Goal: Transaction & Acquisition: Purchase product/service

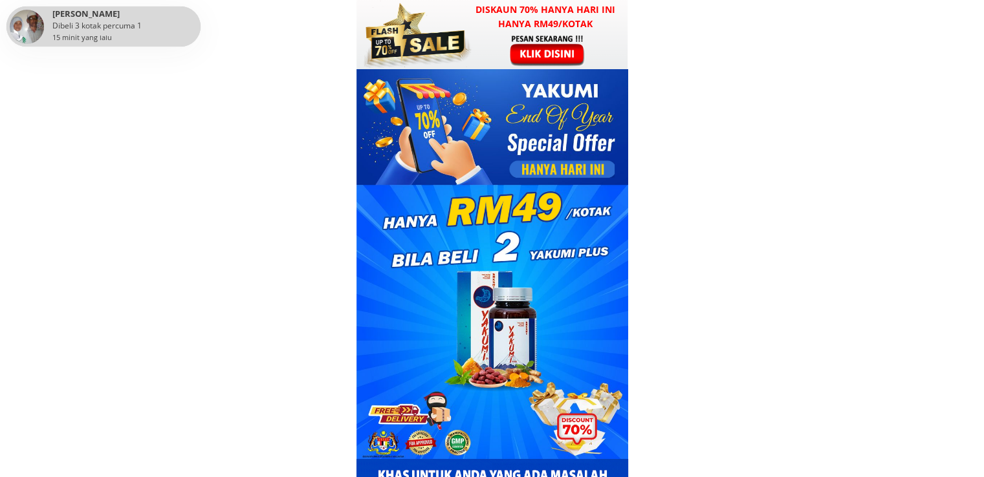
click at [445, 61] on div at bounding box center [415, 34] width 114 height 69
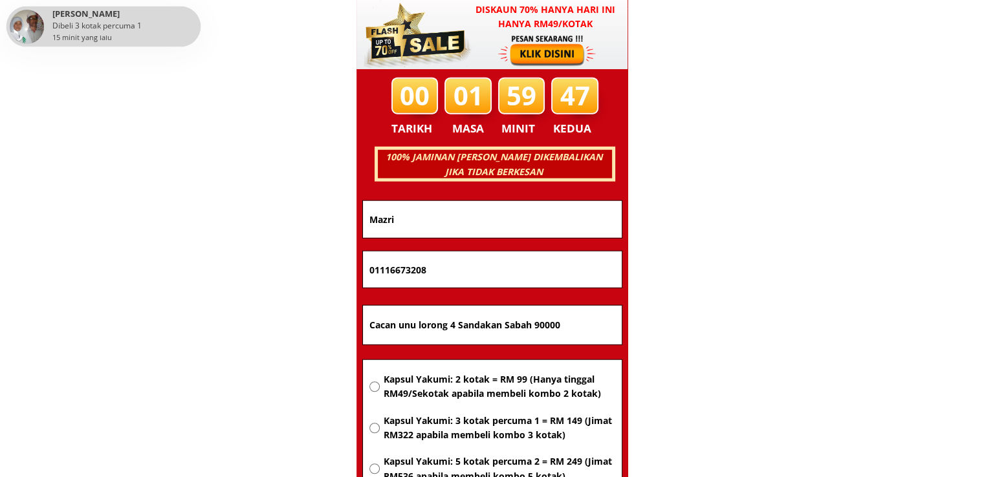
scroll to position [8285, 0]
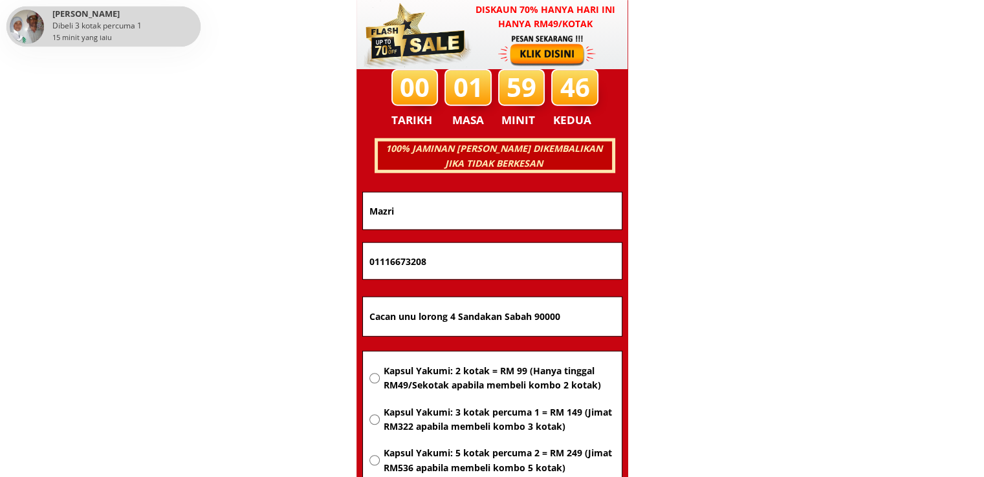
drag, startPoint x: 579, startPoint y: 322, endPoint x: 101, endPoint y: 299, distance: 479.1
paste input "D/A"
type input "D/A"
drag, startPoint x: 467, startPoint y: 267, endPoint x: 231, endPoint y: 269, distance: 236.0
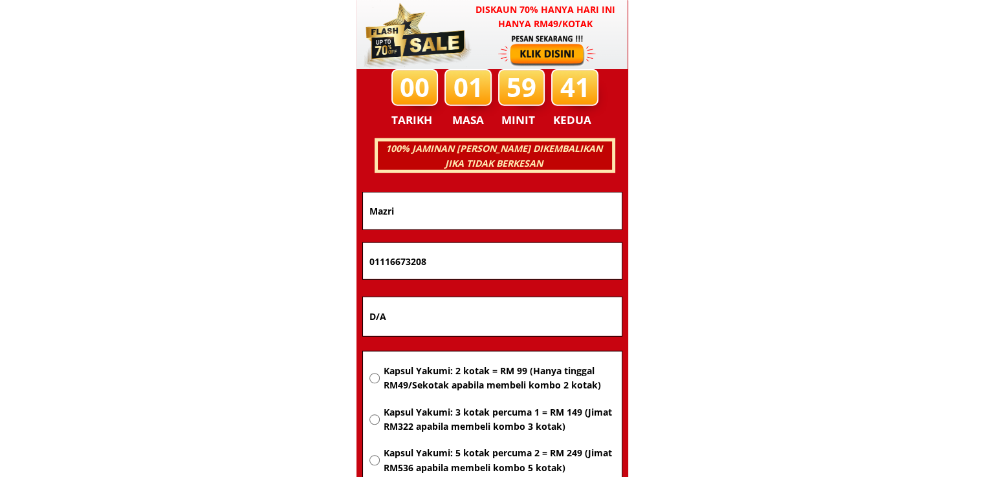
paste input "3145269"
type input "01131452698"
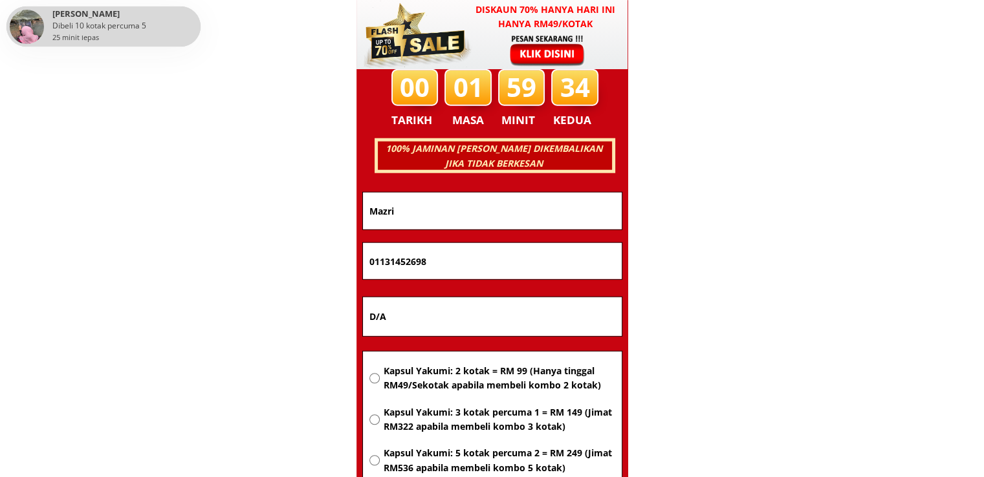
drag, startPoint x: 479, startPoint y: 202, endPoint x: 154, endPoint y: 207, distance: 324.6
paste input "Rosnie Binti Tabaddang"
type input "Rosnie Binti Tabaddang"
click at [429, 385] on span "Kapsul Yakumi: 2 kotak = RM 99 (Hanya tinggal RM49/Sekotak apabila membeli komb…" at bounding box center [498, 378] width 231 height 29
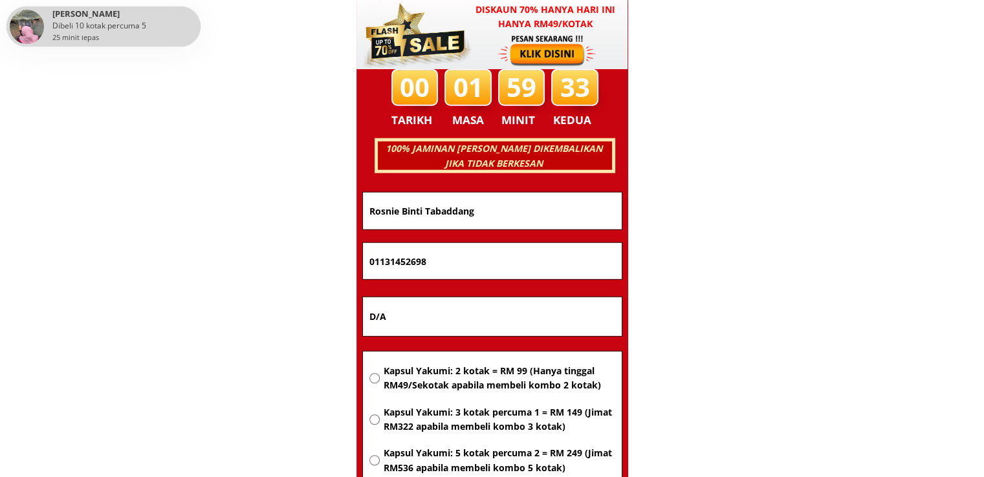
radio input "true"
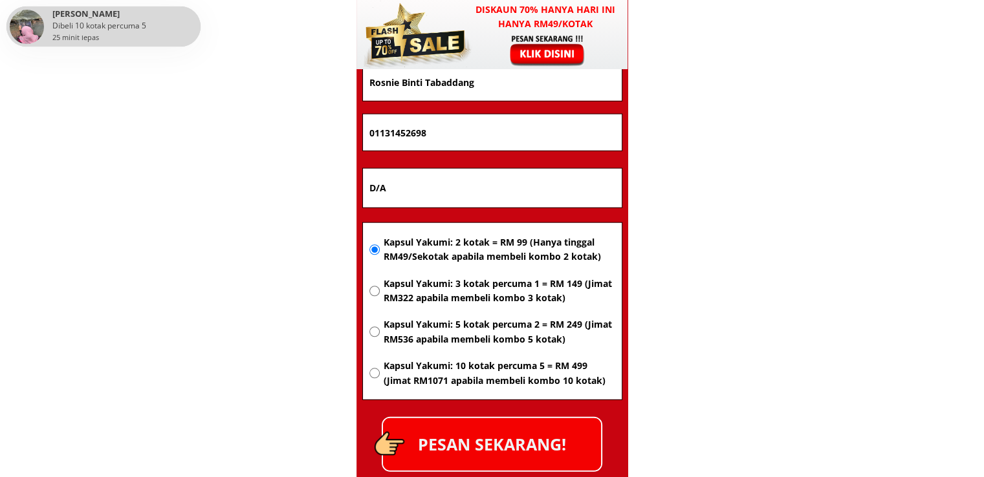
scroll to position [8479, 0]
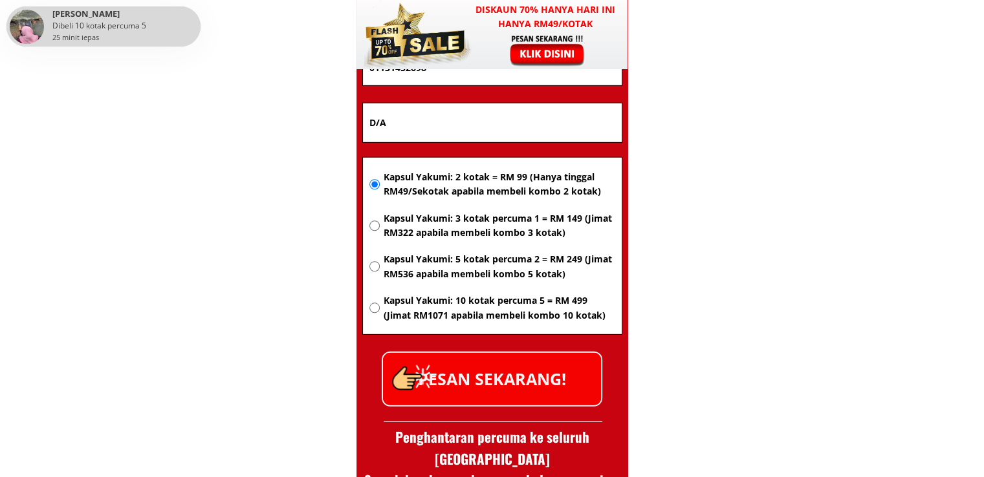
click at [542, 378] on p "PESAN SEKARANG!" at bounding box center [492, 379] width 218 height 52
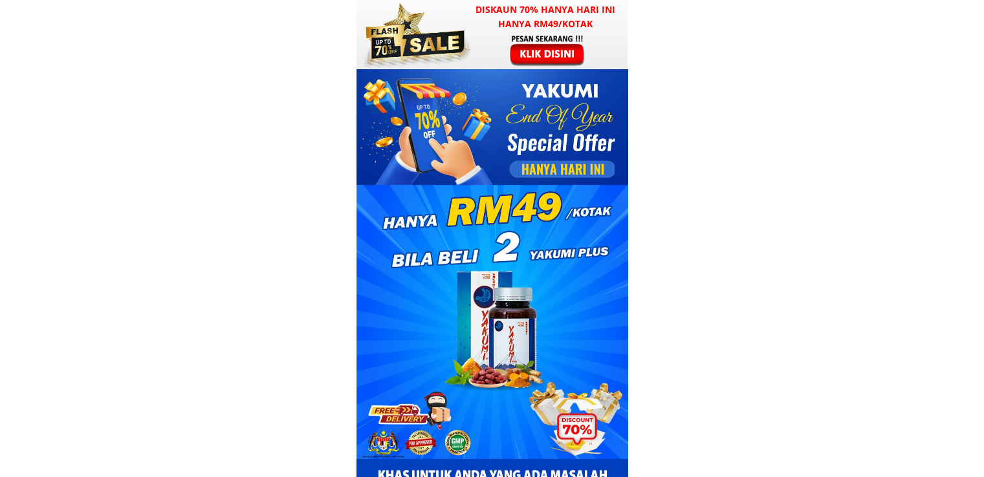
click at [512, 50] on div at bounding box center [548, 50] width 100 height 33
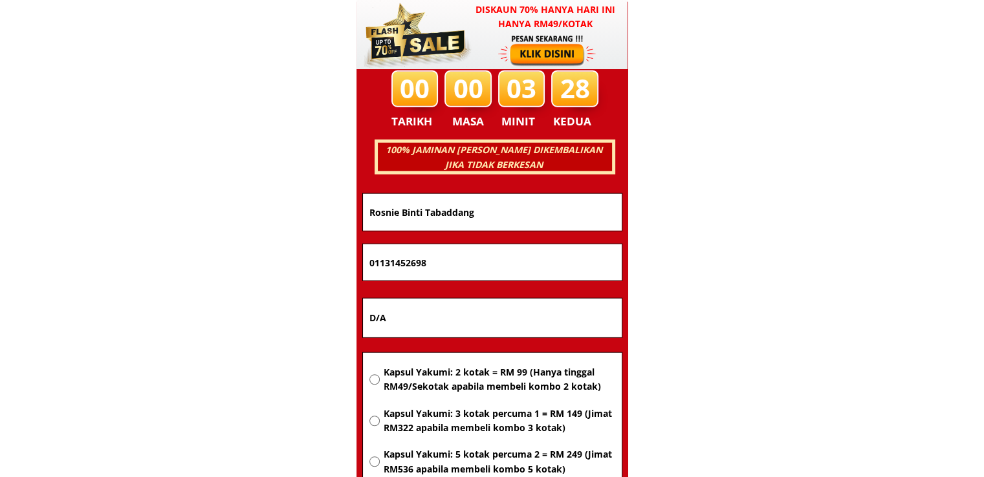
scroll to position [8285, 0]
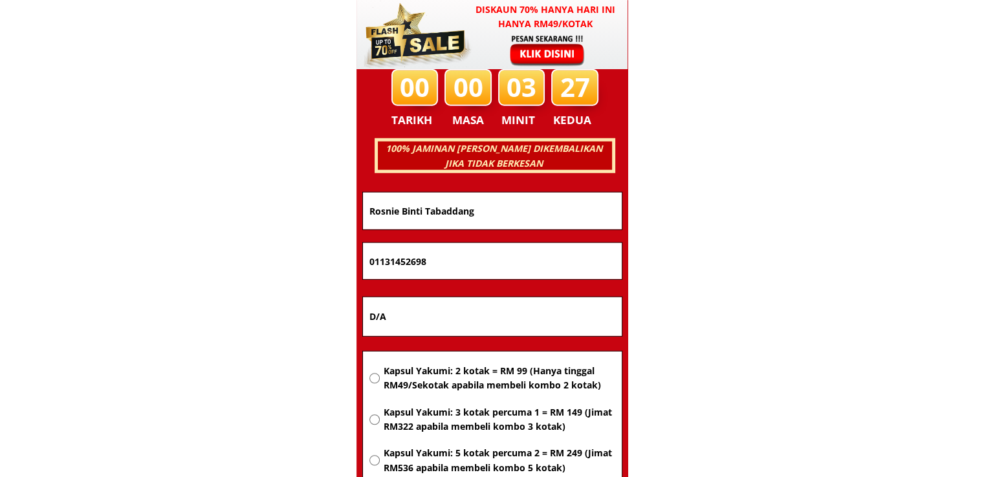
drag, startPoint x: 520, startPoint y: 223, endPoint x: 308, endPoint y: 218, distance: 212.2
paste input "01124474303"
type input "01124474303"
drag, startPoint x: 501, startPoint y: 317, endPoint x: 310, endPoint y: 316, distance: 190.8
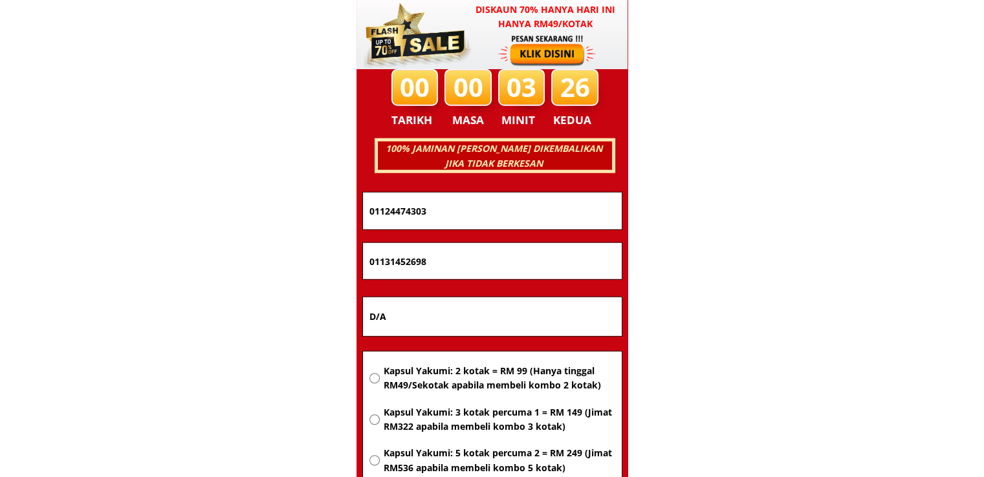
drag, startPoint x: 517, startPoint y: 262, endPoint x: 208, endPoint y: 261, distance: 309.1
paste input "24474303"
type input "01124474303"
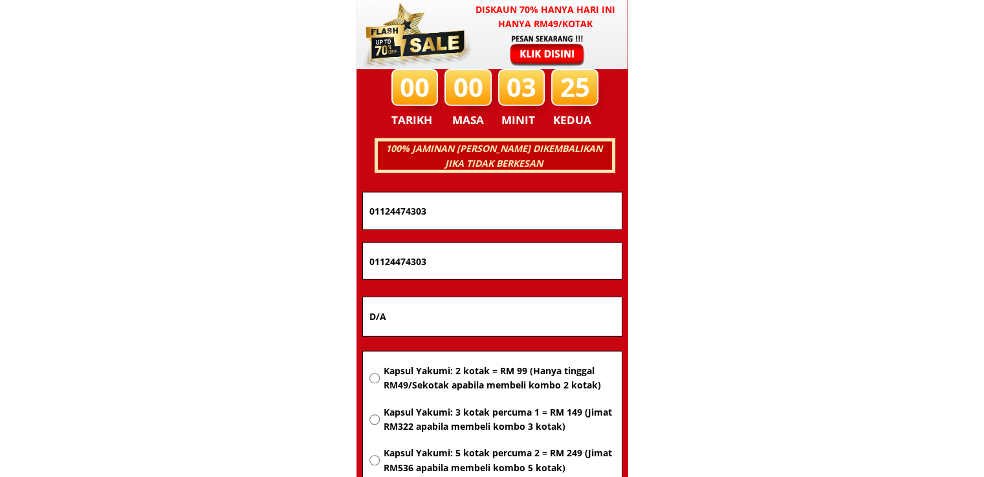
drag, startPoint x: 460, startPoint y: 213, endPoint x: 228, endPoint y: 221, distance: 232.3
paste input "Minda jalan teruwung biluk kiri kaddai Happy time Sabah kutah Kinabalu 88450"
type input "Minda jalan teruwung biluk kiri kaddai Happy time Sabah kutah Kinabalu 88450"
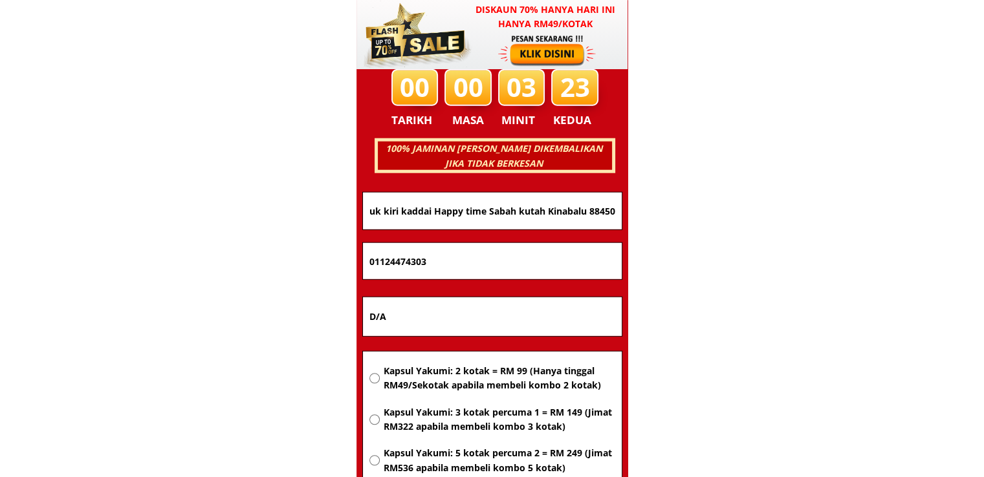
scroll to position [0, 0]
drag, startPoint x: 447, startPoint y: 319, endPoint x: 209, endPoint y: 316, distance: 238.0
paste input "Minda jalan teruwung biluk kiri kaddai Happy time Sabah kutah Kinabalu 88450"
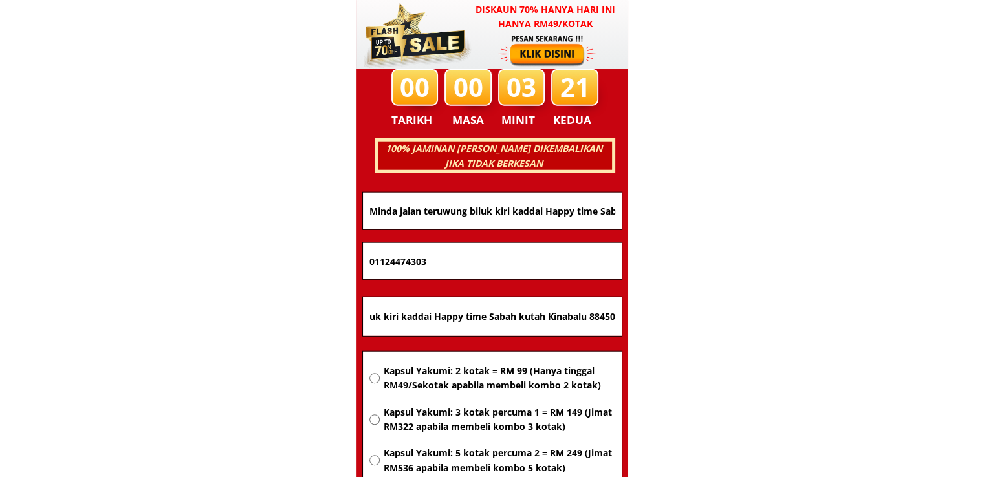
type input "Minda jalan teruwung biluk kiri kaddai Happy time Sabah kutah Kinabalu 88450"
click at [424, 383] on span "Kapsul Yakumi: 2 kotak = RM 99 (Hanya tinggal RM49/Sekotak apabila membeli komb…" at bounding box center [498, 378] width 231 height 29
radio input "true"
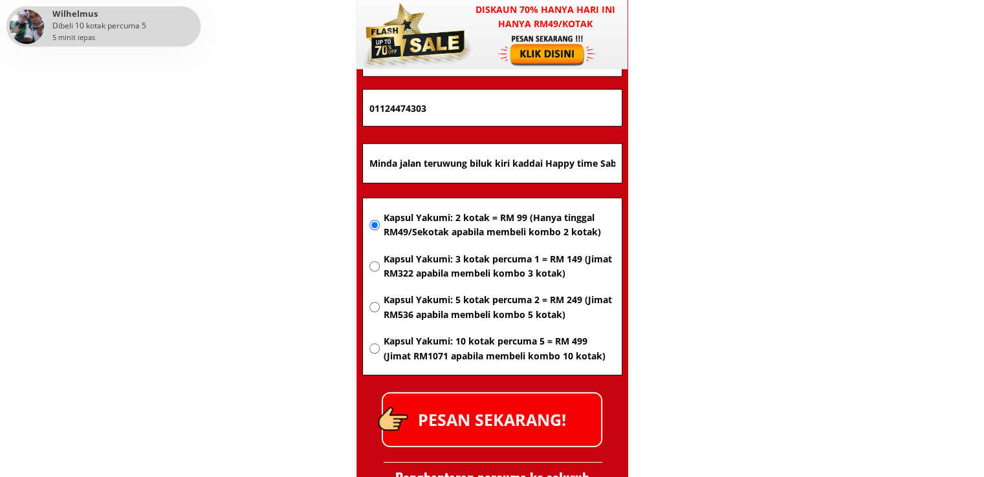
scroll to position [8479, 0]
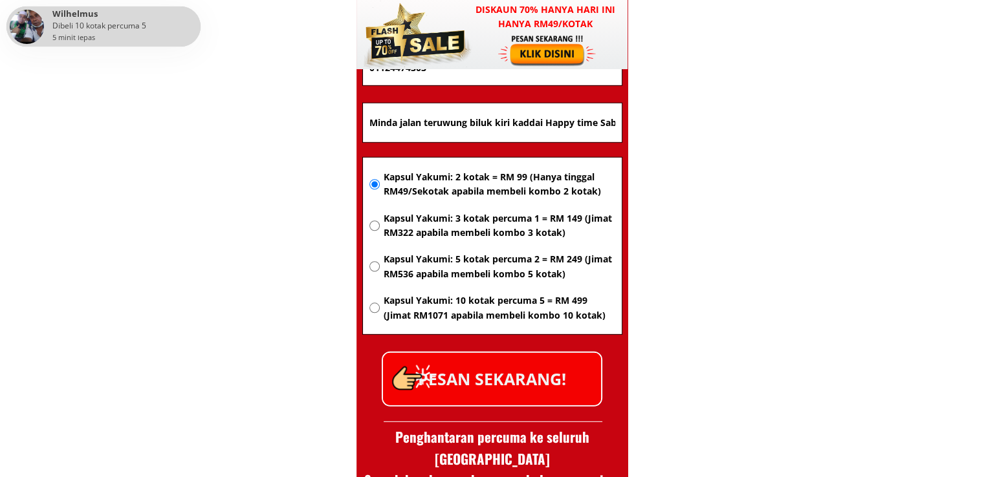
click at [501, 404] on p "PESAN SEKARANG!" at bounding box center [492, 379] width 218 height 52
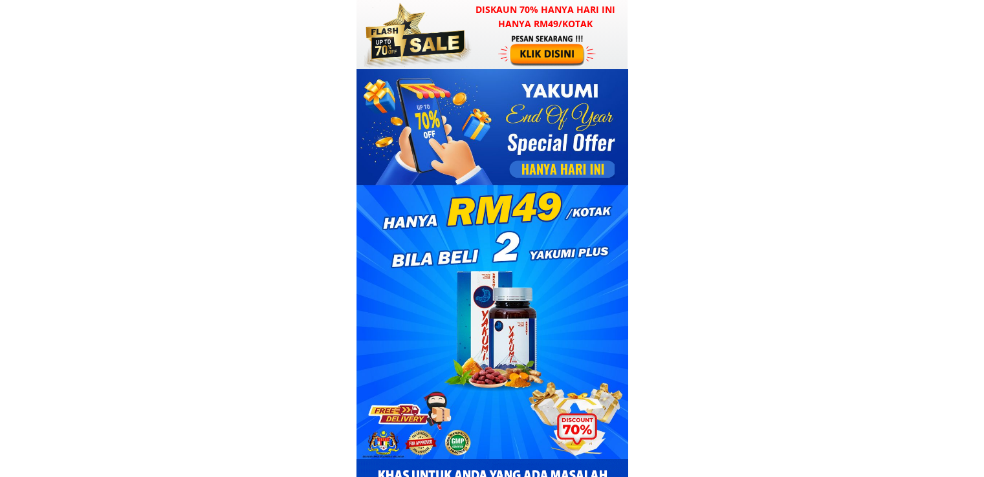
click at [488, 61] on div at bounding box center [491, 34] width 271 height 69
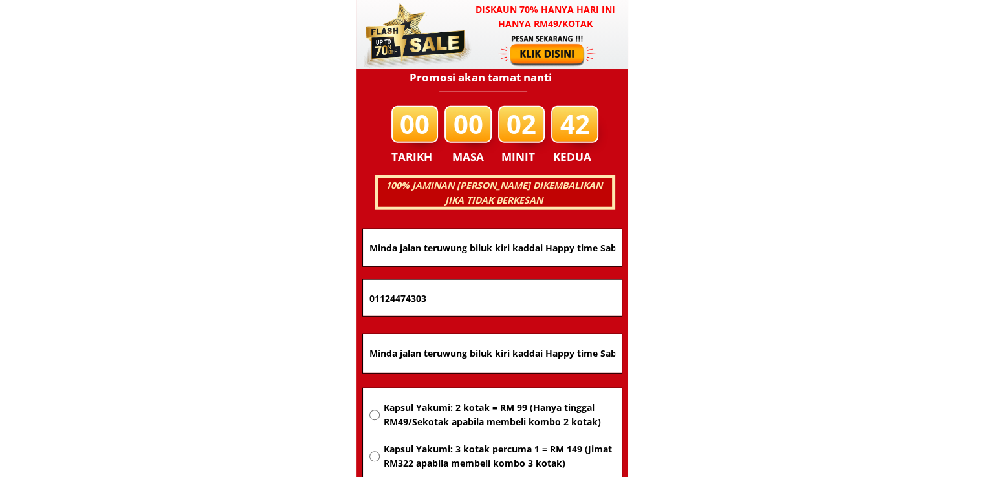
scroll to position [8285, 0]
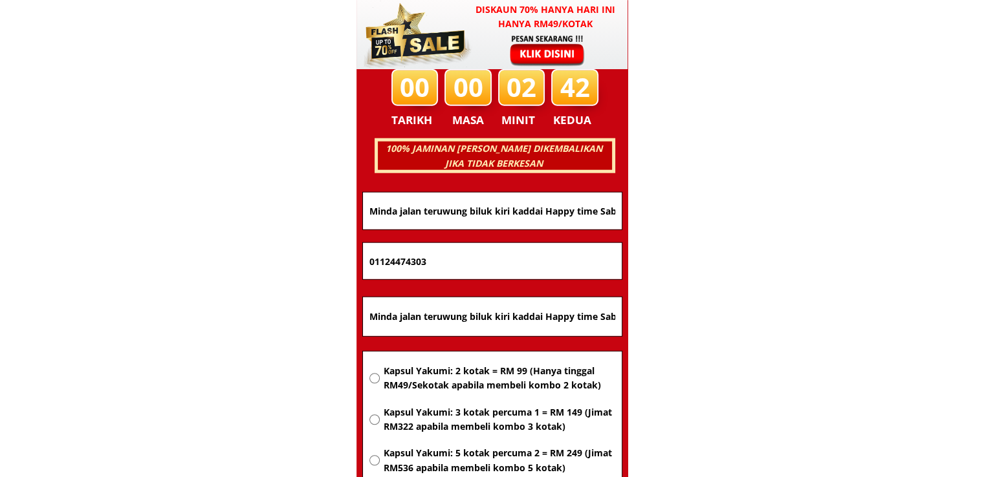
click at [497, 316] on input "Minda jalan teruwung biluk kiri kaddai Happy time Sabah kutah Kinabalu 88450" at bounding box center [492, 316] width 252 height 39
paste input "Kg telupid batu 4 Peti surat 29 89320 telupid sabah"
type input "Kg telupid batu 4 Peti surat 29 89320 telupid sabah"
click at [500, 373] on span "Kapsul Yakumi: 2 kotak = RM 99 (Hanya tinggal RM49/Sekotak apabila membeli komb…" at bounding box center [498, 378] width 231 height 29
radio input "true"
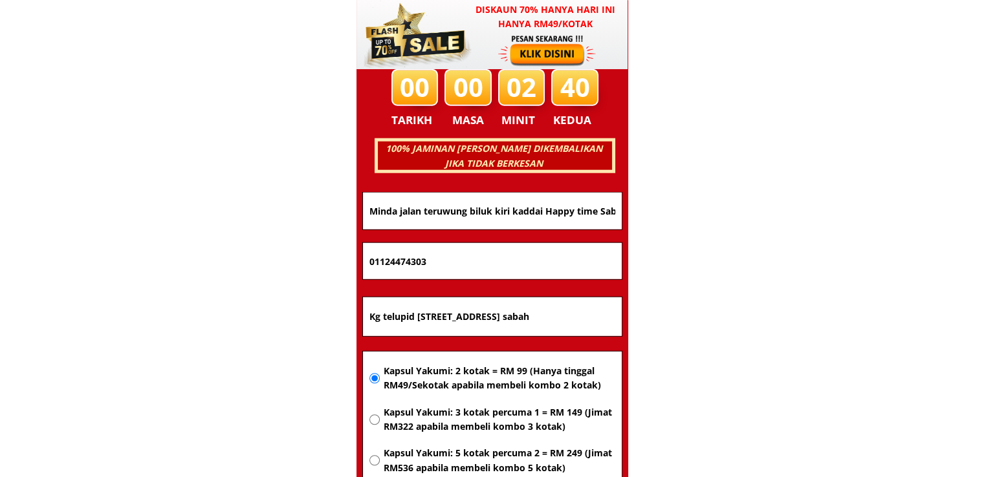
drag, startPoint x: 462, startPoint y: 252, endPoint x: 162, endPoint y: 254, distance: 300.1
paste input "68098592"
type input "0168098592"
click at [548, 219] on input "Minda jalan teruwung biluk kiri kaddai Happy time Sabah kutah Kinabalu 88450" at bounding box center [492, 211] width 252 height 37
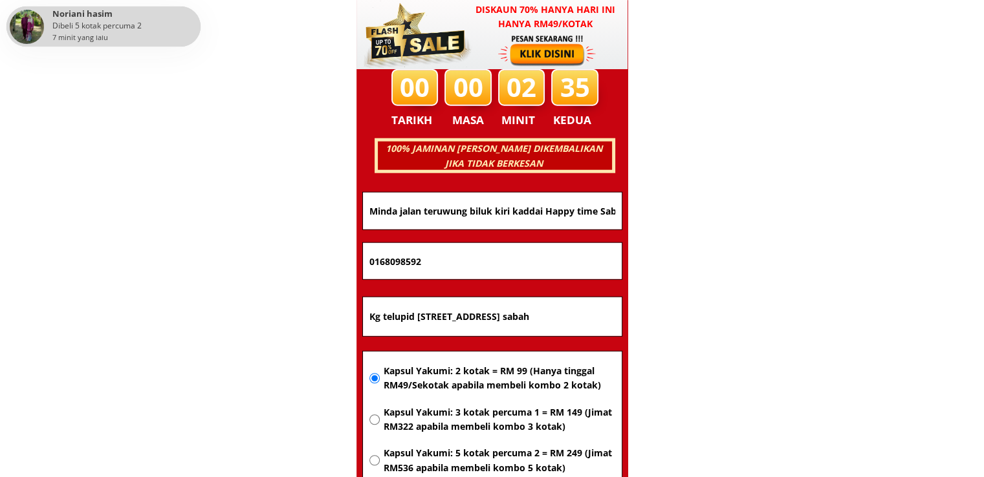
paste input "Yali Durasik"
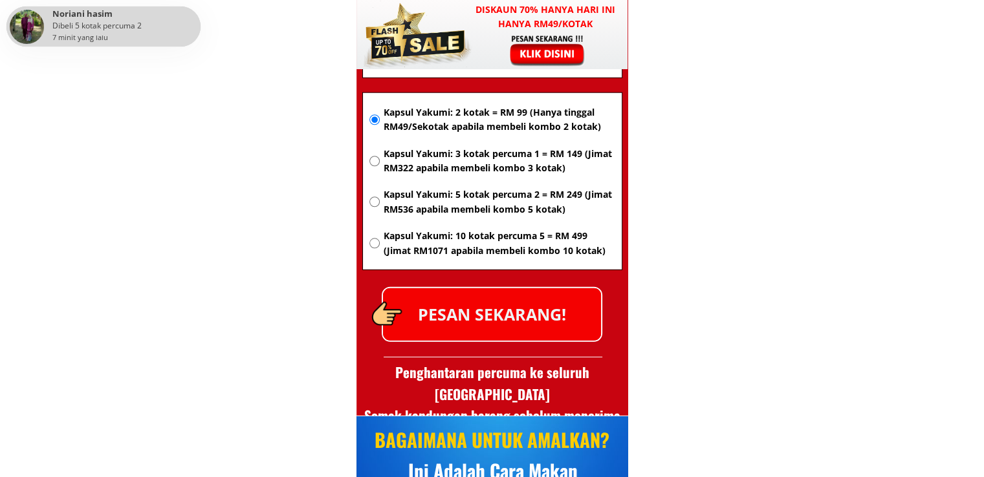
type input "Yali Durasik"
click at [572, 299] on p "PESAN SEKARANG!" at bounding box center [492, 314] width 218 height 52
